Goal: Task Accomplishment & Management: Use online tool/utility

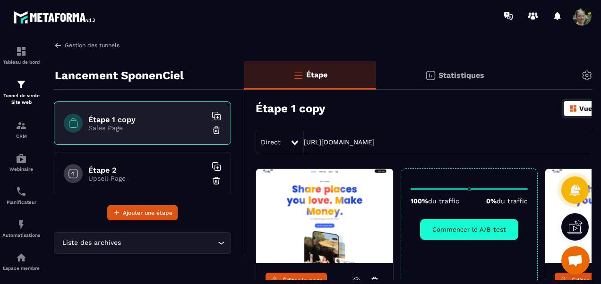
click at [104, 43] on link "Gestion des tunnels" at bounding box center [87, 45] width 66 height 9
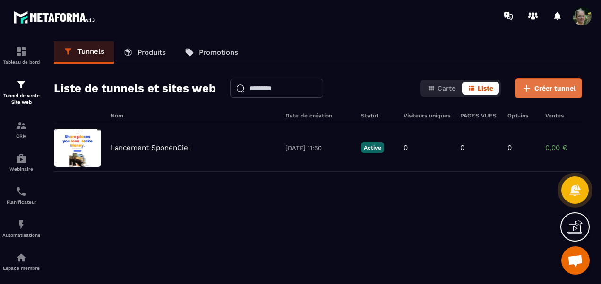
click at [558, 94] on button "Créer tunnel" at bounding box center [548, 88] width 67 height 20
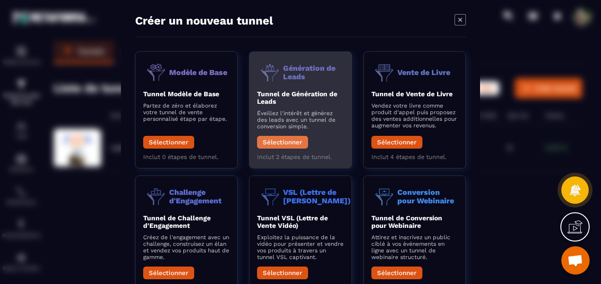
click at [292, 146] on button "Sélectionner" at bounding box center [282, 142] width 51 height 13
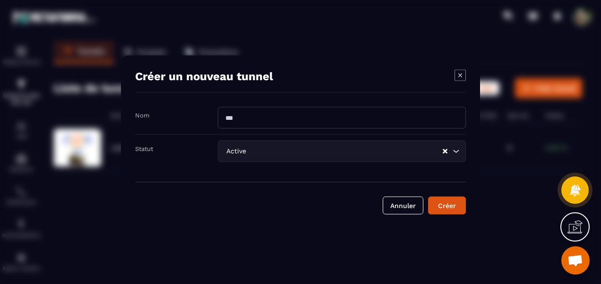
click at [261, 123] on input "Modal window" at bounding box center [342, 118] width 248 height 22
type input "**********"
click at [439, 209] on div "Créer" at bounding box center [447, 205] width 26 height 9
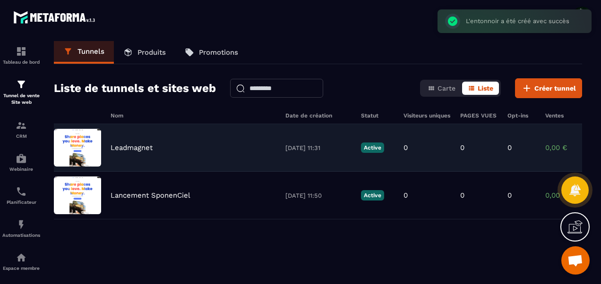
click at [126, 150] on p "Leadmagnet" at bounding box center [132, 148] width 42 height 9
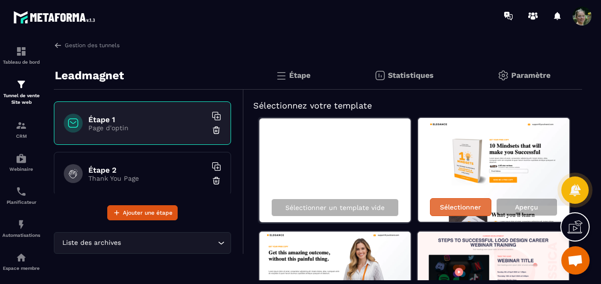
click at [455, 204] on p "Sélectionner" at bounding box center [460, 208] width 41 height 8
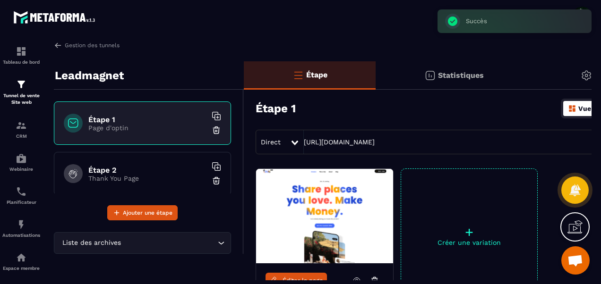
click at [292, 276] on link "Éditer la page" at bounding box center [296, 280] width 61 height 15
